Goal: Check status

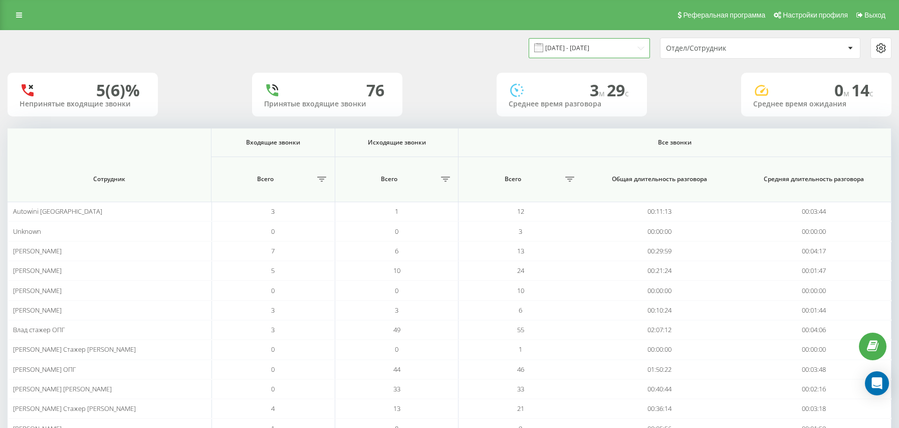
click at [579, 49] on input "[DATE] - [DATE]" at bounding box center [589, 48] width 121 height 20
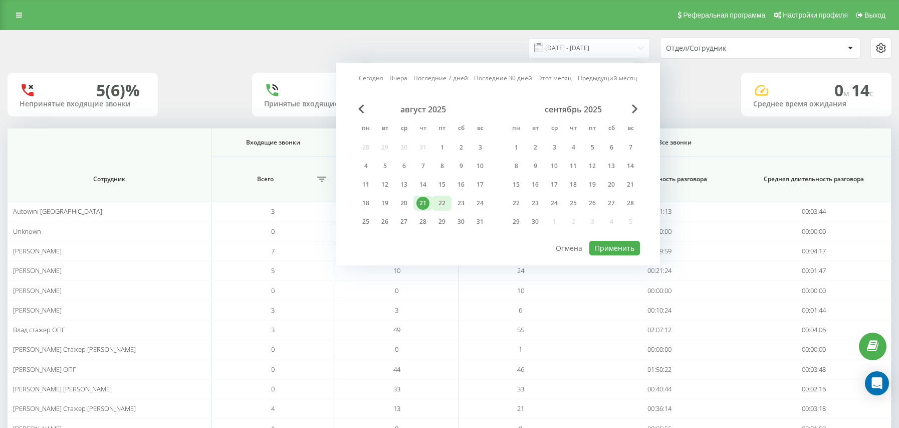
click at [443, 202] on div "22" at bounding box center [442, 202] width 13 height 13
click at [615, 249] on button "Применить" at bounding box center [614, 248] width 51 height 15
type input "22.08.2025 - 22.08.2025"
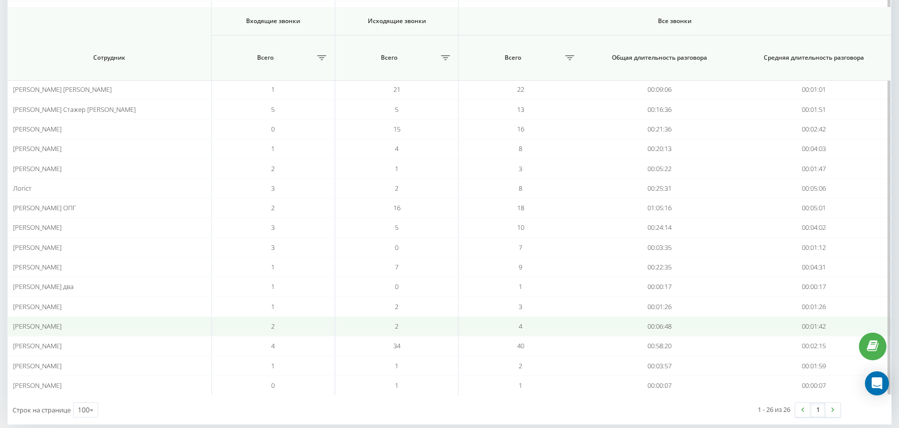
scroll to position [335, 0]
